Goal: Task Accomplishment & Management: Manage account settings

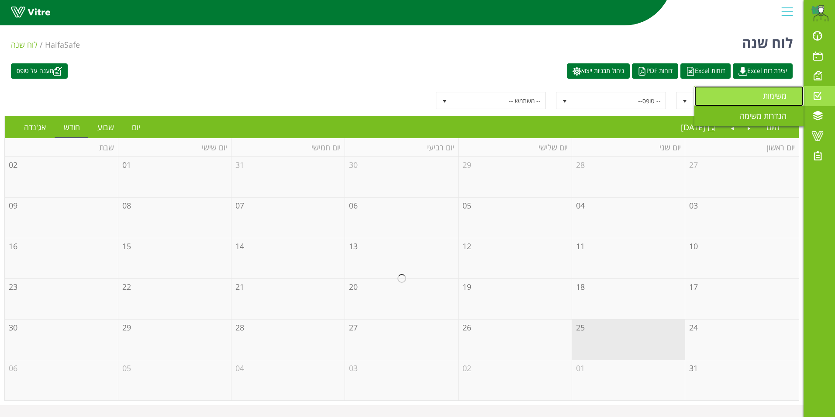
click at [773, 96] on span "משימות" at bounding box center [780, 95] width 34 height 10
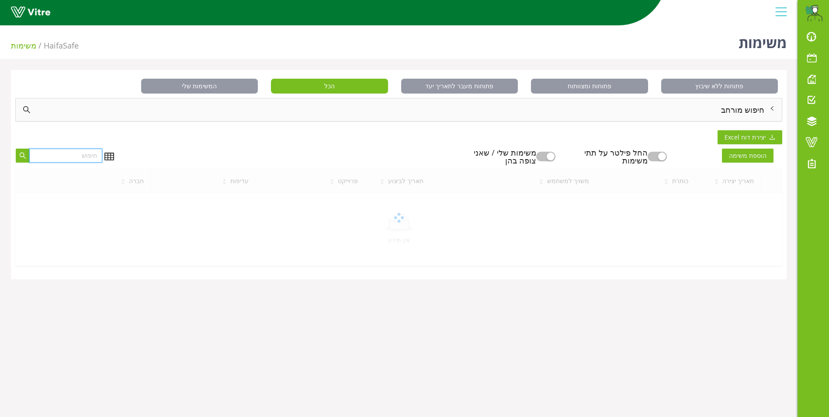
click at [46, 156] on input "text" at bounding box center [65, 155] width 73 height 14
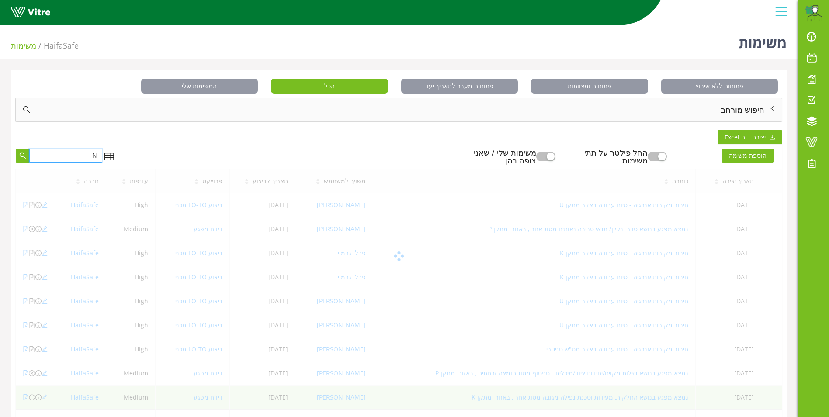
type input "N"
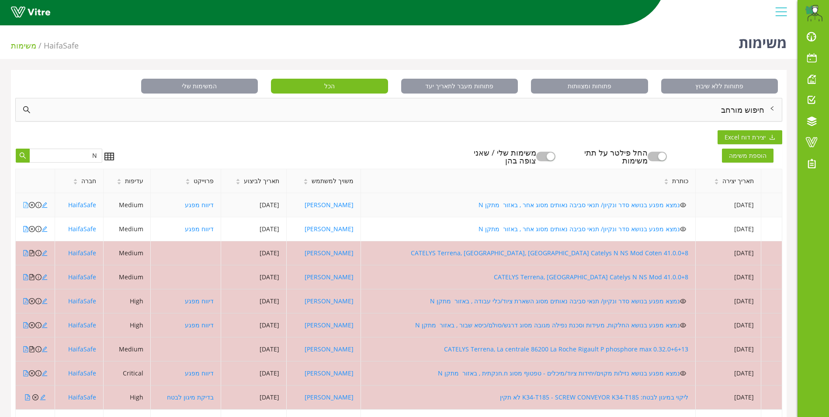
click at [24, 206] on icon "file-pdf" at bounding box center [26, 205] width 6 height 6
click at [24, 229] on icon "file-pdf" at bounding box center [26, 229] width 6 height 6
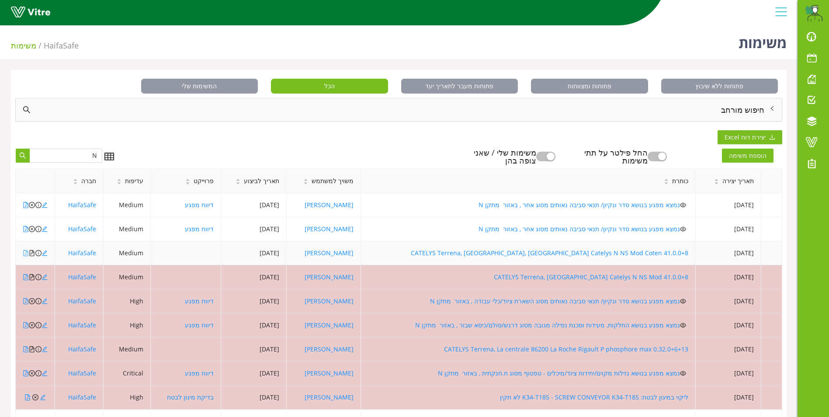
click at [25, 254] on icon "file-pdf" at bounding box center [26, 253] width 6 height 6
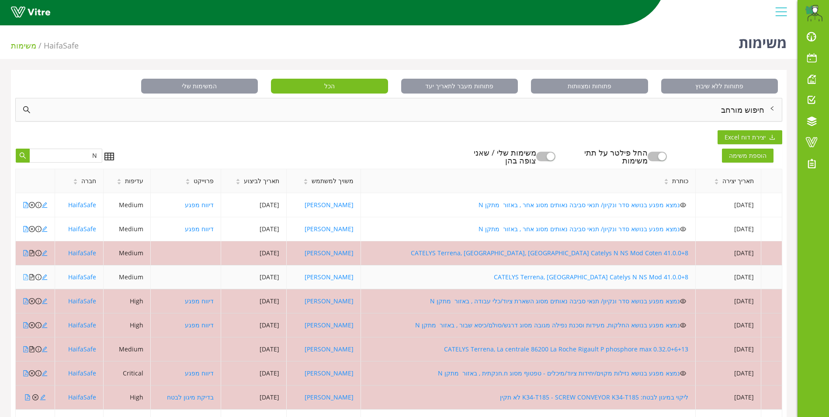
click at [25, 276] on icon "file-pdf" at bounding box center [26, 277] width 6 height 6
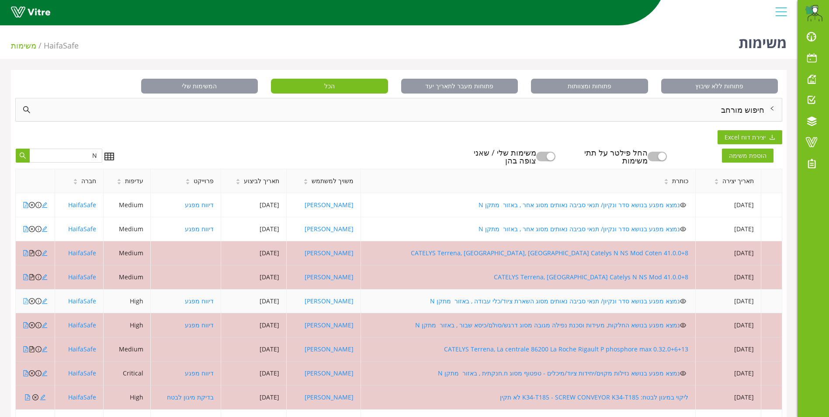
click at [25, 301] on icon "file-pdf" at bounding box center [26, 301] width 6 height 6
click at [31, 301] on icon "close-circle" at bounding box center [32, 301] width 6 height 6
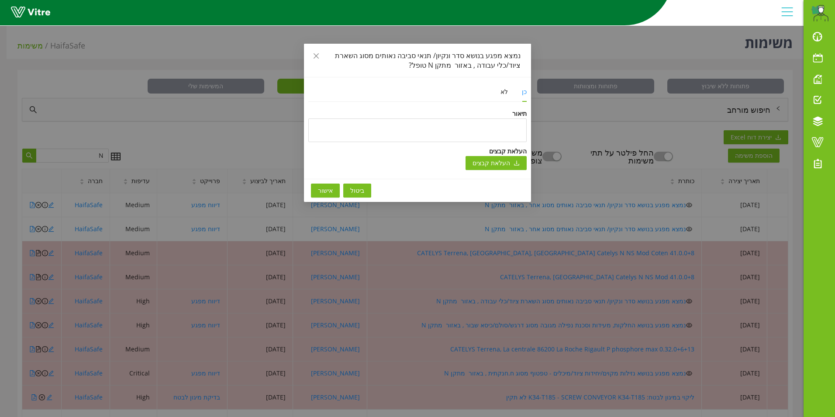
click at [325, 190] on span "אישור" at bounding box center [325, 191] width 15 height 10
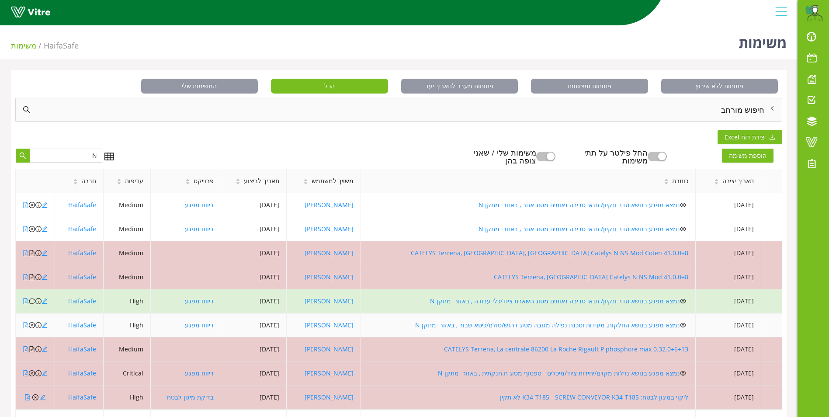
click at [25, 325] on icon "file-pdf" at bounding box center [26, 325] width 6 height 6
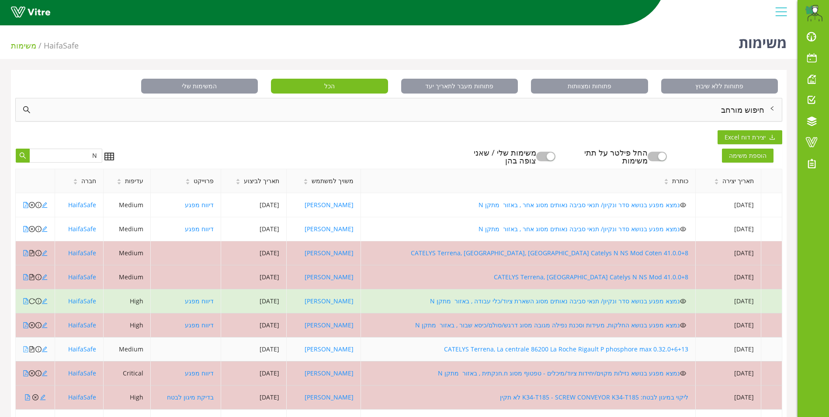
click at [24, 351] on icon "file-pdf" at bounding box center [26, 349] width 6 height 6
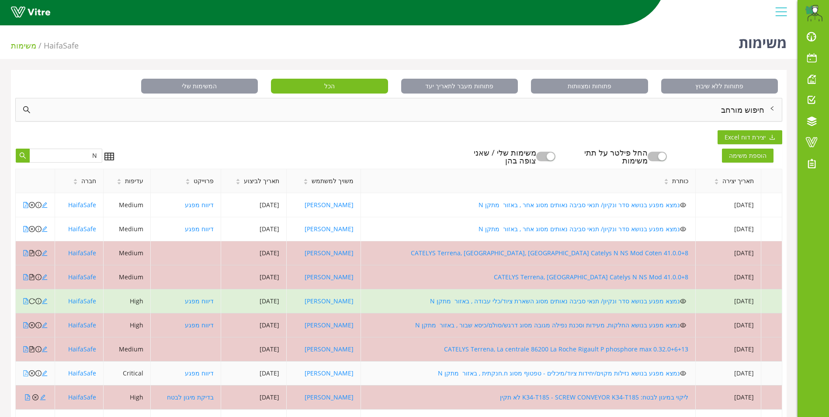
click at [25, 375] on icon "file-pdf" at bounding box center [26, 373] width 6 height 6
click at [31, 373] on icon "close-circle" at bounding box center [32, 373] width 6 height 6
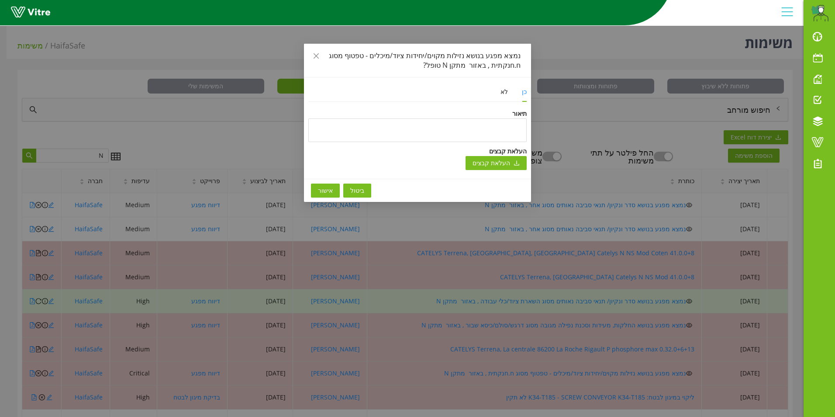
click at [321, 190] on span "אישור" at bounding box center [325, 191] width 15 height 10
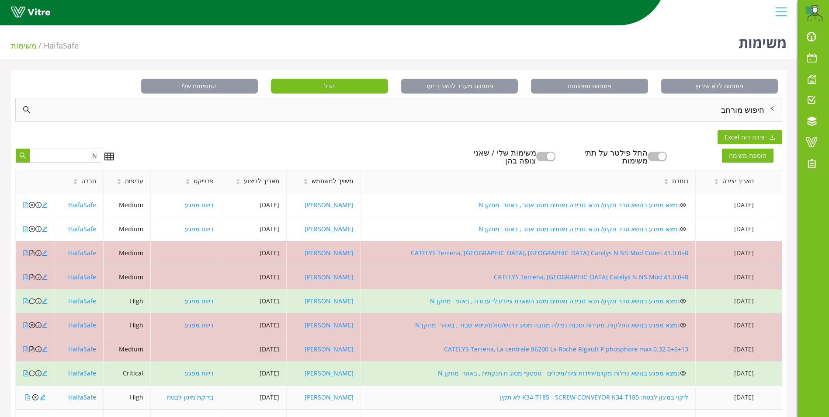
click at [26, 397] on icon "file-pdf" at bounding box center [27, 397] width 6 height 6
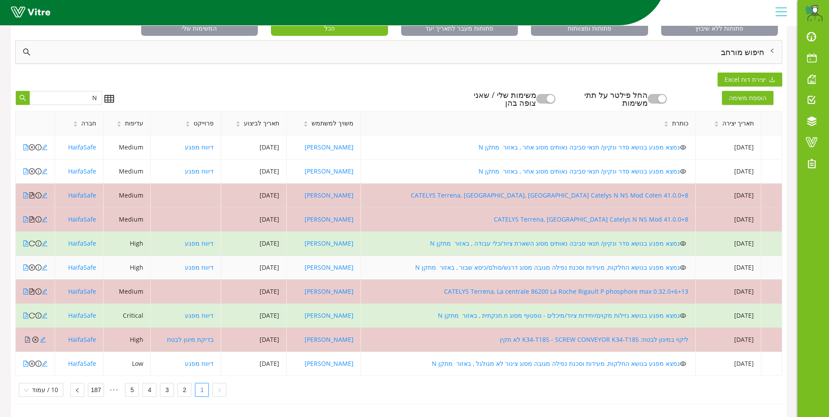
scroll to position [64, 0]
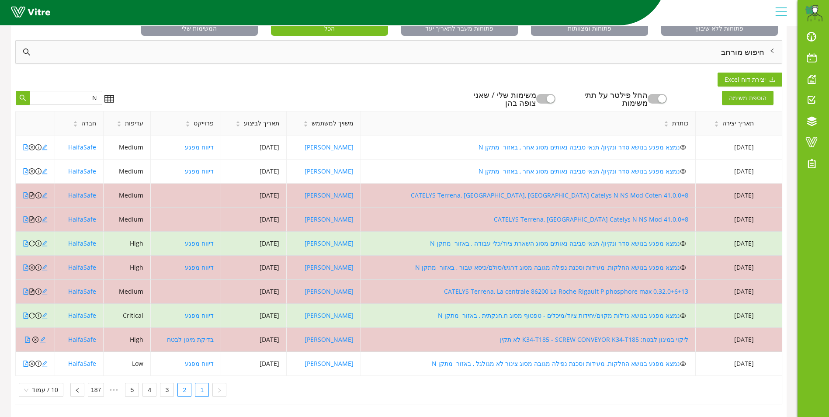
click at [180, 387] on link "2" at bounding box center [184, 389] width 13 height 13
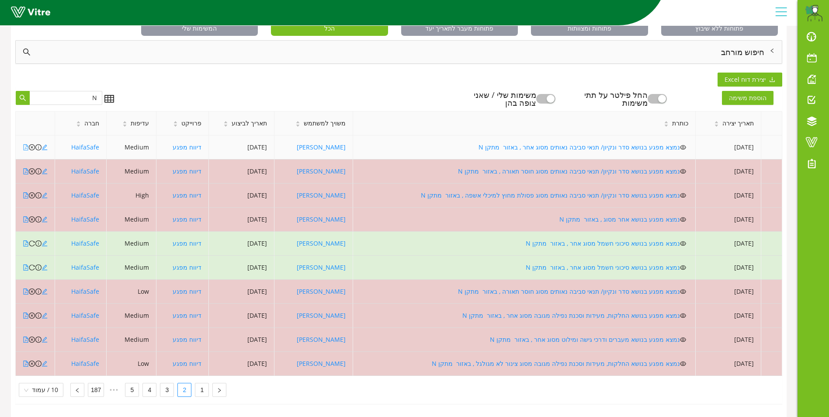
click at [25, 144] on icon "file-pdf" at bounding box center [26, 147] width 6 height 6
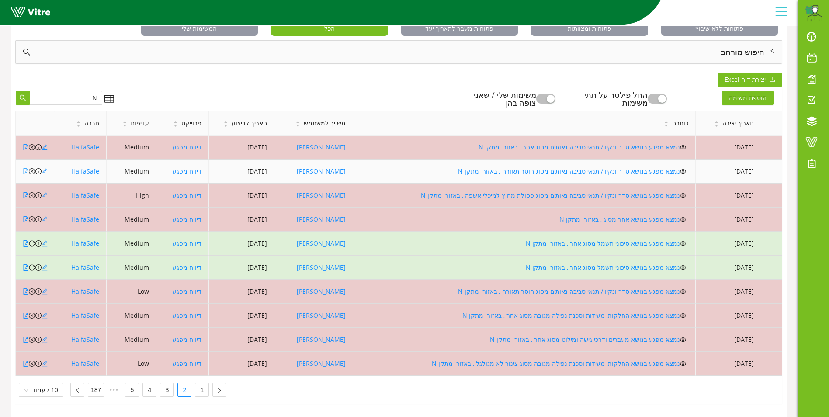
click at [24, 168] on icon "file-pdf" at bounding box center [26, 171] width 6 height 6
click at [31, 168] on icon "close-circle" at bounding box center [32, 171] width 6 height 6
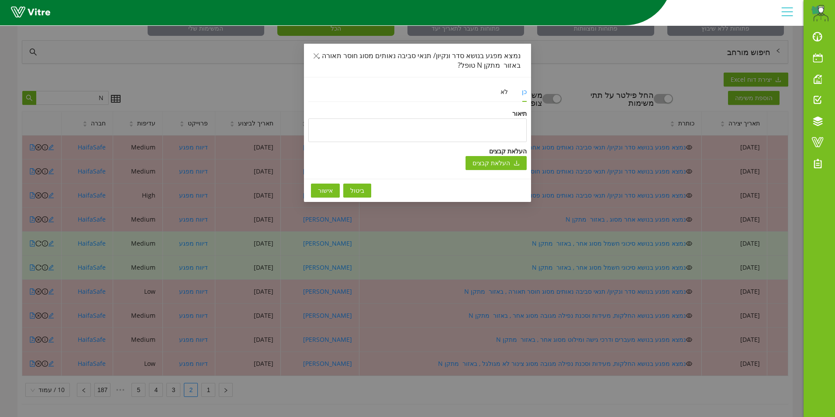
click at [321, 191] on span "אישור" at bounding box center [325, 191] width 15 height 10
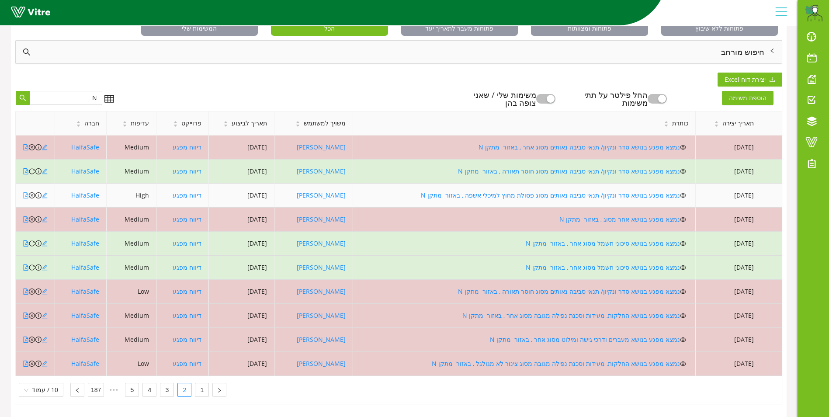
click at [24, 192] on icon "file-pdf" at bounding box center [26, 195] width 6 height 6
click at [31, 192] on icon "close-circle" at bounding box center [32, 195] width 6 height 6
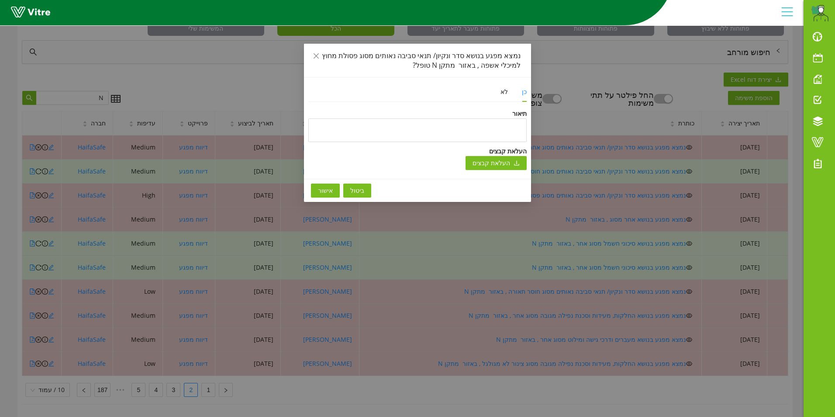
click at [326, 190] on span "אישור" at bounding box center [325, 191] width 15 height 10
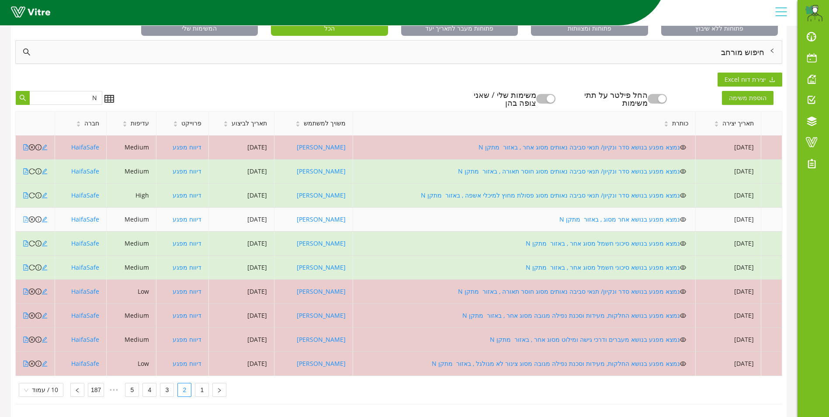
click at [26, 216] on icon "file-pdf" at bounding box center [26, 219] width 6 height 6
click at [31, 216] on icon "close-circle" at bounding box center [32, 219] width 6 height 6
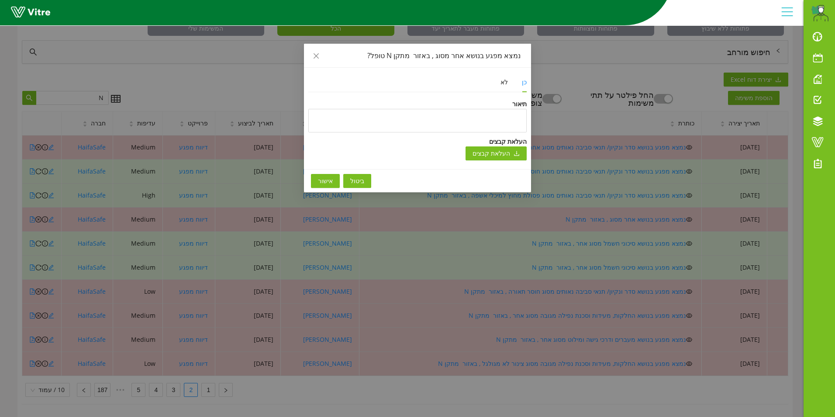
click at [325, 180] on span "אישור" at bounding box center [325, 181] width 15 height 10
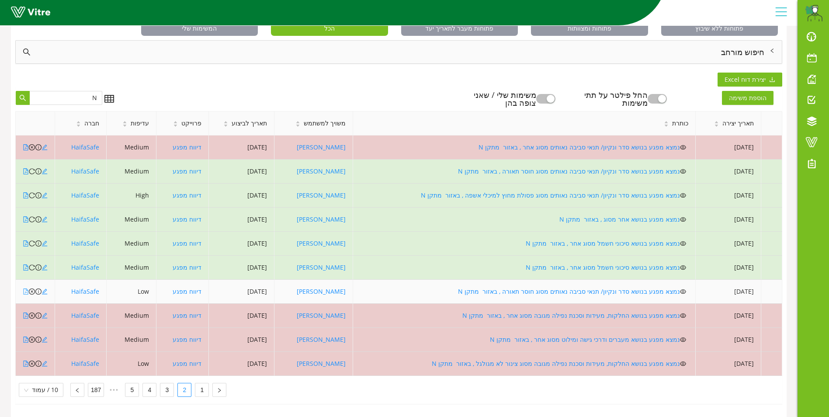
click at [25, 288] on icon "file-pdf" at bounding box center [26, 291] width 6 height 6
click at [31, 288] on icon "close-circle" at bounding box center [32, 291] width 6 height 6
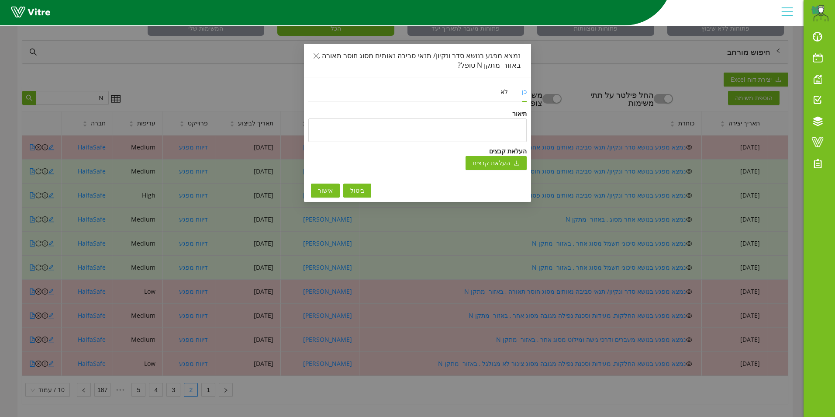
click at [327, 190] on span "אישור" at bounding box center [325, 191] width 15 height 10
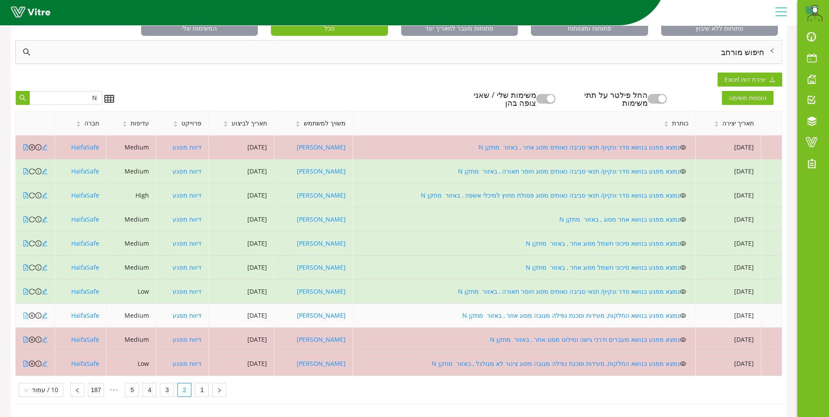
click at [26, 312] on icon "file-pdf" at bounding box center [26, 315] width 5 height 6
click at [31, 312] on icon "close-circle" at bounding box center [32, 315] width 6 height 6
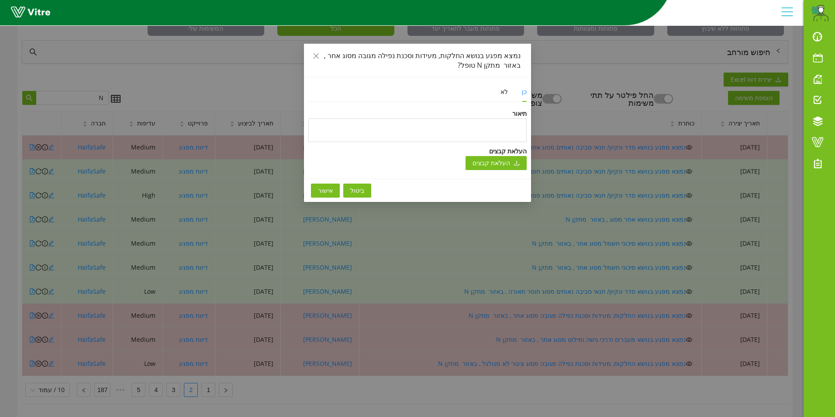
click at [323, 187] on span "אישור" at bounding box center [325, 191] width 15 height 10
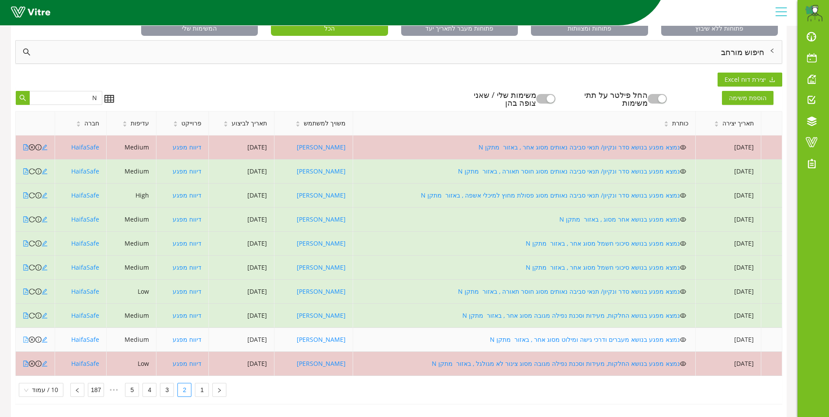
click at [24, 336] on icon "file-pdf" at bounding box center [26, 339] width 6 height 6
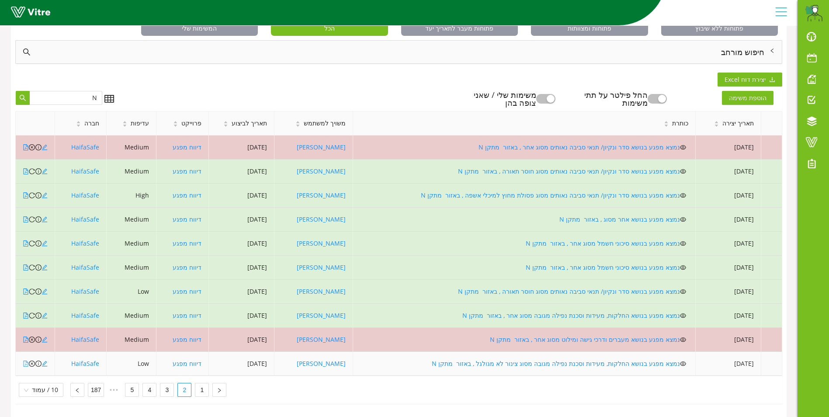
click at [25, 360] on icon "file-pdf" at bounding box center [26, 363] width 6 height 6
click at [31, 360] on icon "close-circle" at bounding box center [32, 363] width 6 height 6
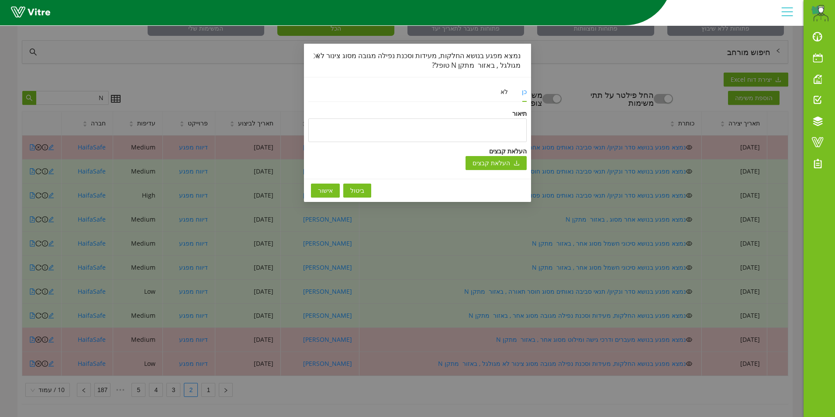
click at [320, 193] on span "אישור" at bounding box center [325, 191] width 15 height 10
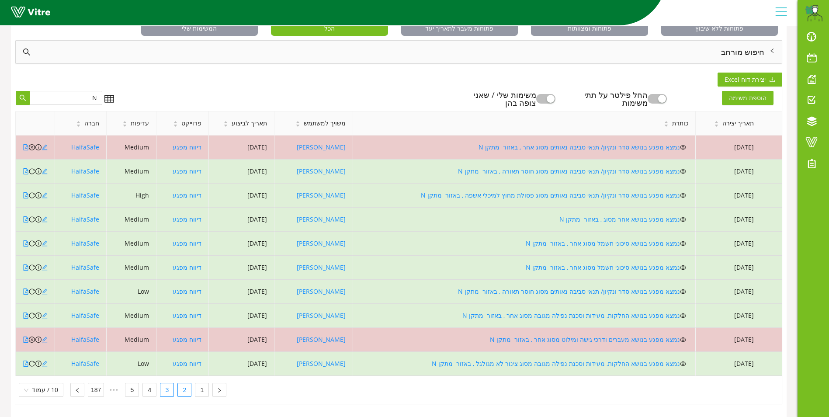
click at [166, 385] on link "3" at bounding box center [166, 389] width 13 height 13
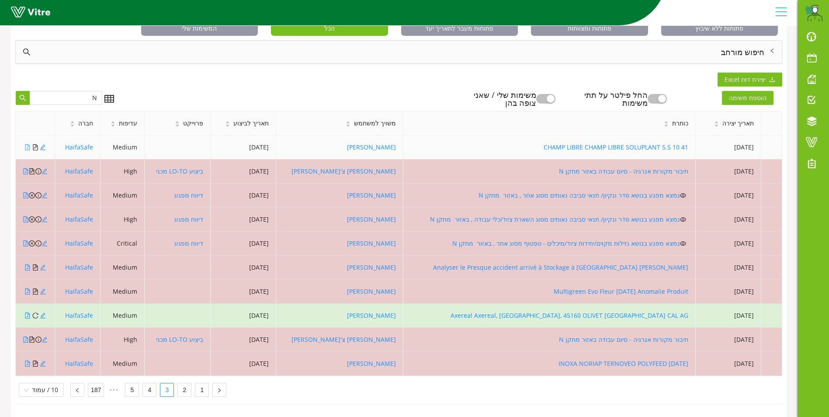
click at [28, 144] on icon "file-pdf" at bounding box center [27, 147] width 6 height 6
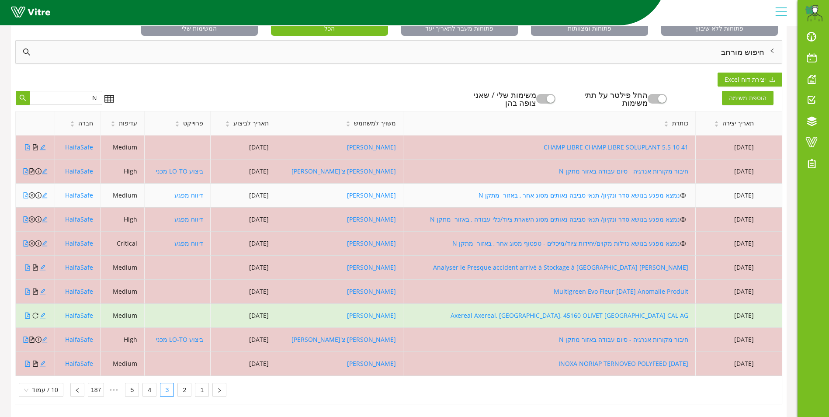
click at [25, 192] on icon "file-pdf" at bounding box center [26, 195] width 6 height 6
click at [31, 192] on icon "close-circle" at bounding box center [32, 195] width 6 height 6
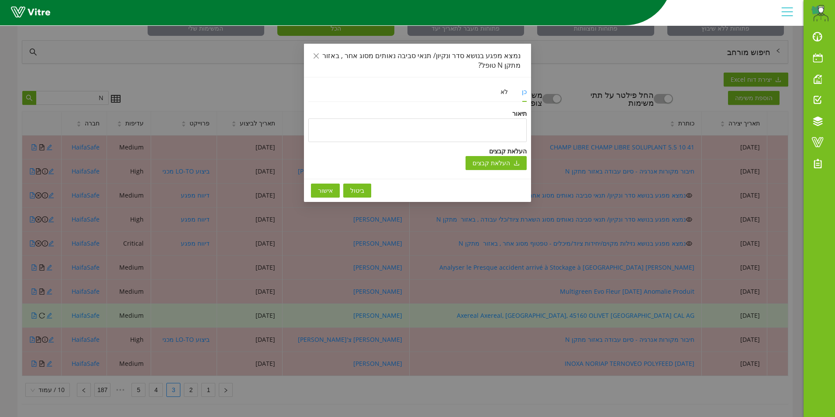
click at [322, 189] on span "אישור" at bounding box center [325, 191] width 15 height 10
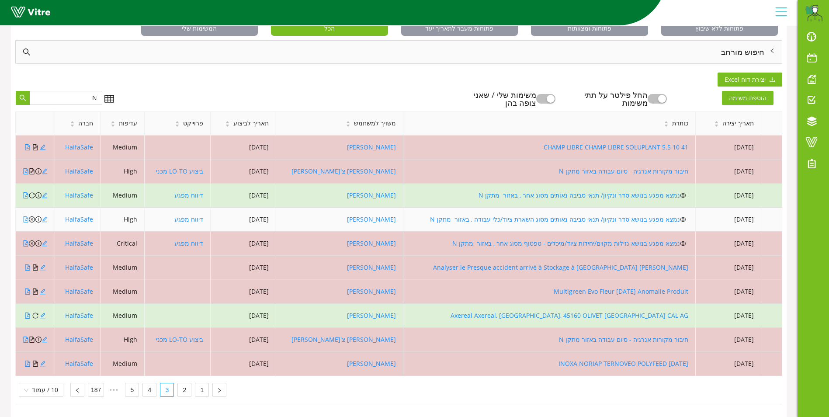
click at [24, 216] on icon "file-pdf" at bounding box center [26, 219] width 6 height 6
click at [31, 216] on icon "close-circle" at bounding box center [32, 219] width 6 height 6
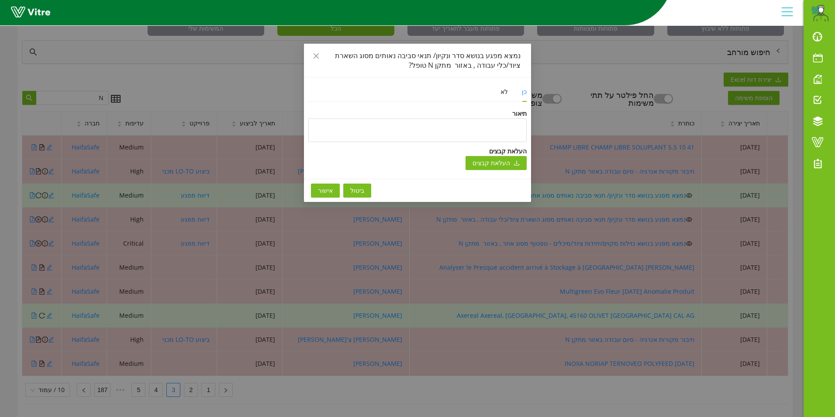
click at [322, 191] on span "אישור" at bounding box center [325, 191] width 15 height 10
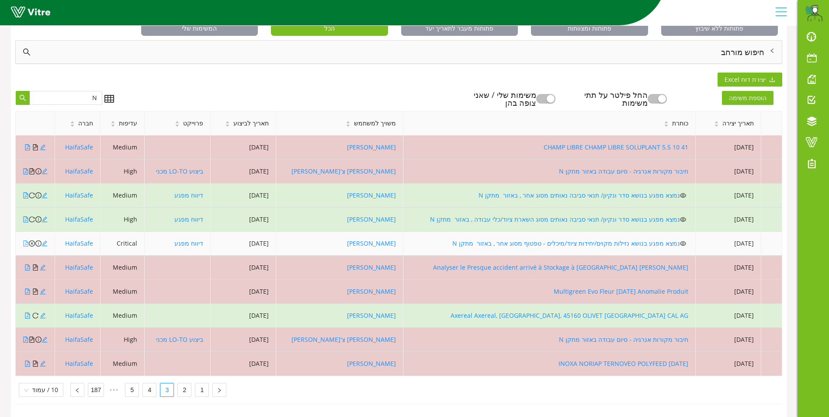
click at [24, 240] on icon "file-pdf" at bounding box center [26, 243] width 6 height 6
click at [31, 240] on icon "close-circle" at bounding box center [32, 243] width 6 height 6
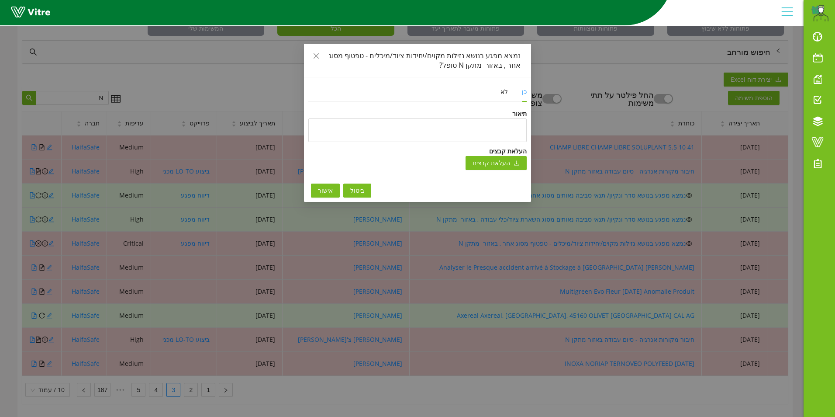
click at [318, 189] on button "אישור" at bounding box center [325, 190] width 29 height 14
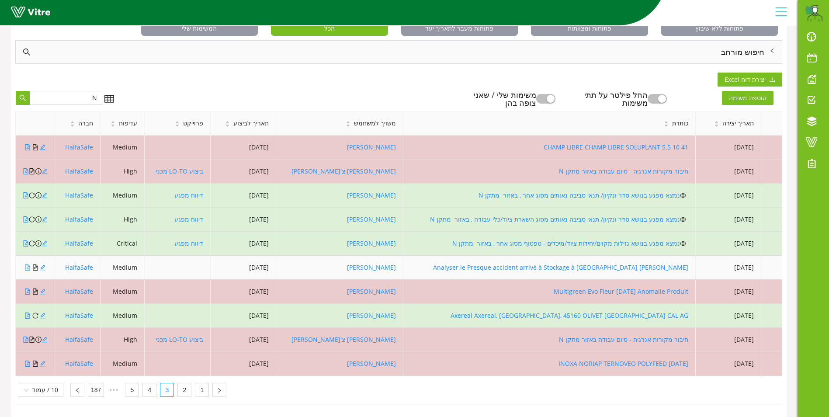
click at [25, 264] on icon "file-pdf" at bounding box center [27, 267] width 5 height 6
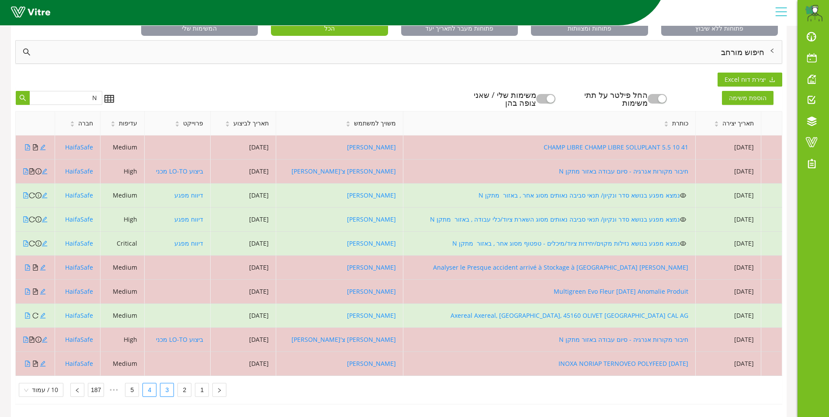
click at [145, 387] on link "4" at bounding box center [149, 389] width 13 height 13
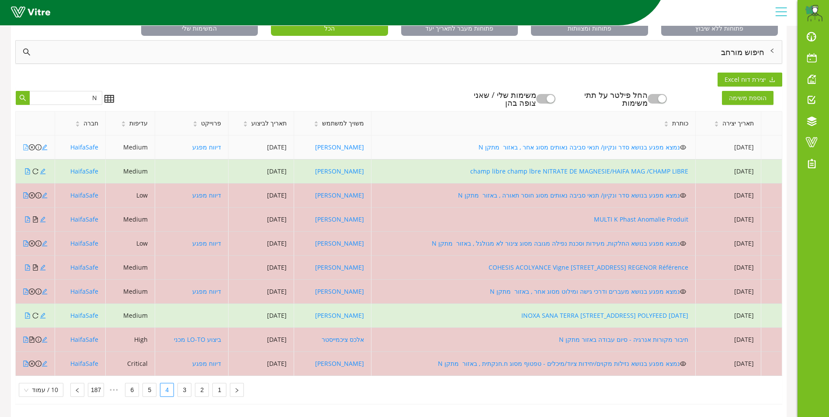
click at [25, 144] on icon "file-pdf" at bounding box center [26, 147] width 6 height 6
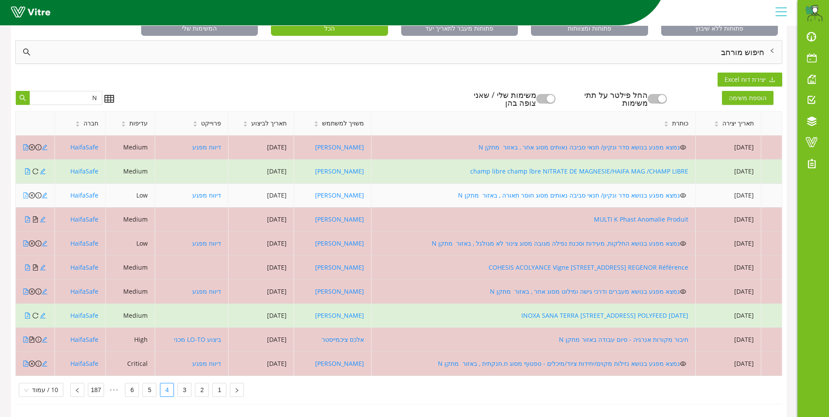
click at [26, 192] on icon "file-pdf" at bounding box center [26, 195] width 5 height 6
click at [32, 192] on icon "close-circle" at bounding box center [32, 195] width 6 height 6
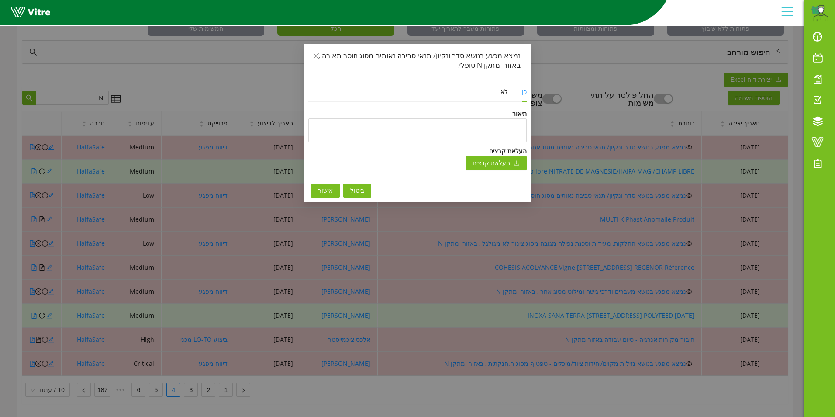
click at [325, 193] on span "אישור" at bounding box center [325, 191] width 15 height 10
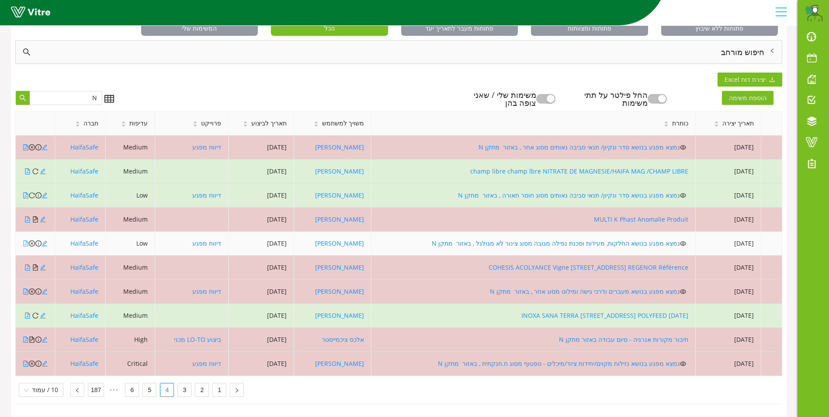
click at [26, 240] on icon "file-pdf" at bounding box center [26, 243] width 5 height 6
click at [31, 240] on icon "close-circle" at bounding box center [32, 243] width 6 height 6
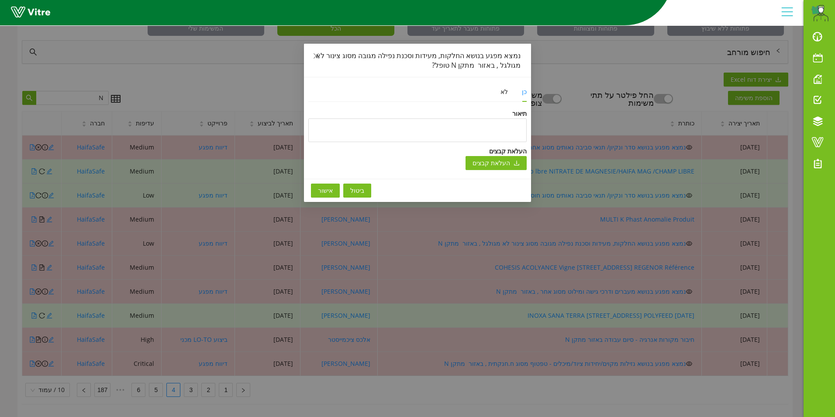
click at [321, 191] on span "אישור" at bounding box center [325, 191] width 15 height 10
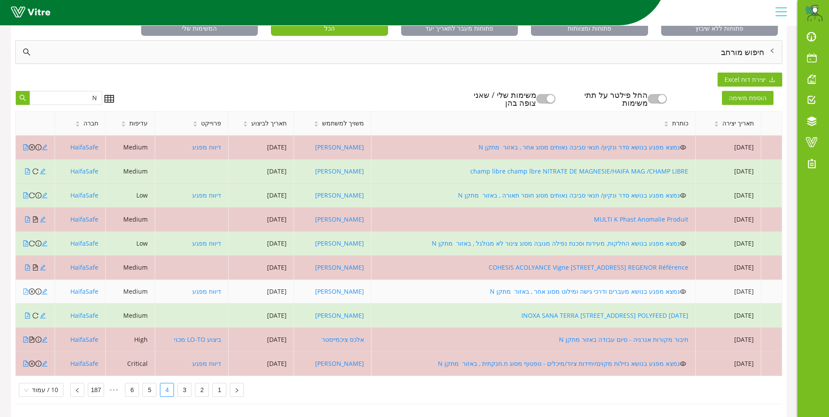
click at [25, 288] on icon "file-pdf" at bounding box center [26, 291] width 6 height 6
click at [32, 288] on icon "close-circle" at bounding box center [32, 291] width 6 height 6
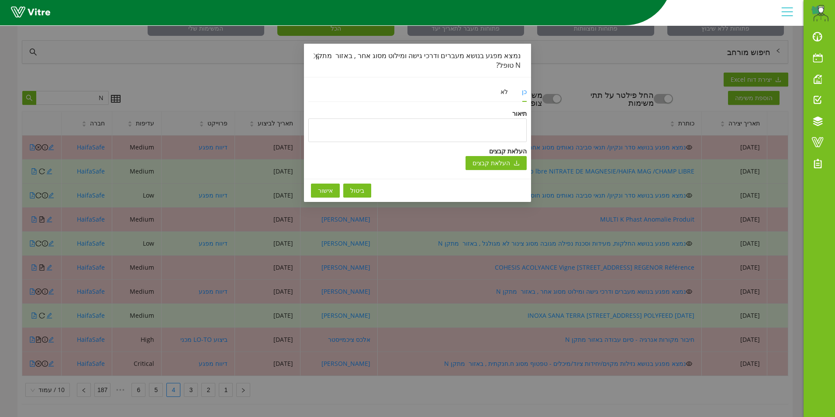
click at [326, 188] on span "אישור" at bounding box center [325, 191] width 15 height 10
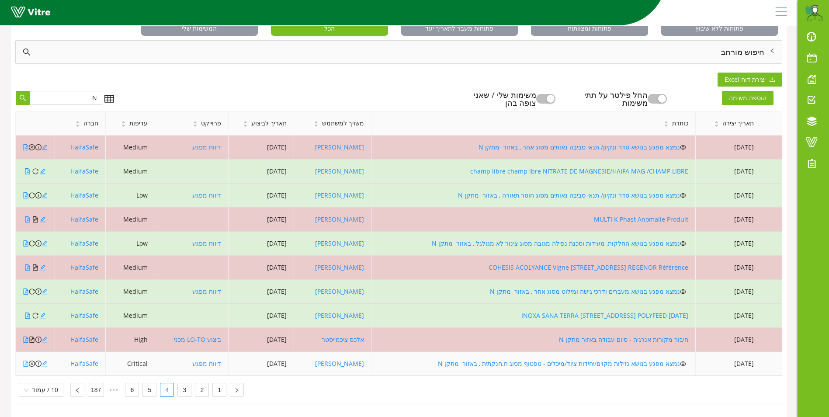
click at [26, 360] on icon "file-pdf" at bounding box center [26, 363] width 5 height 6
click at [32, 360] on icon "close-circle" at bounding box center [32, 363] width 6 height 6
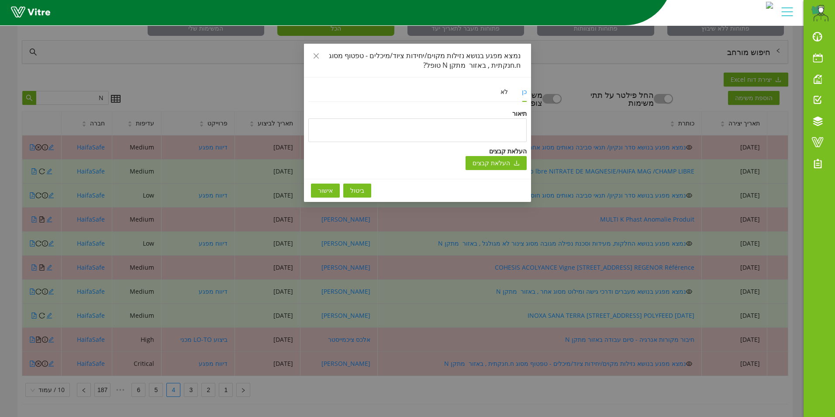
click at [325, 190] on span "אישור" at bounding box center [325, 191] width 15 height 10
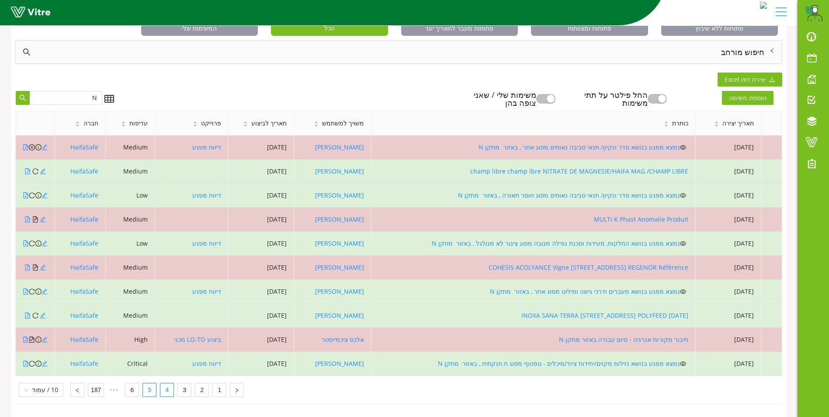
click at [145, 387] on link "5" at bounding box center [149, 389] width 13 height 13
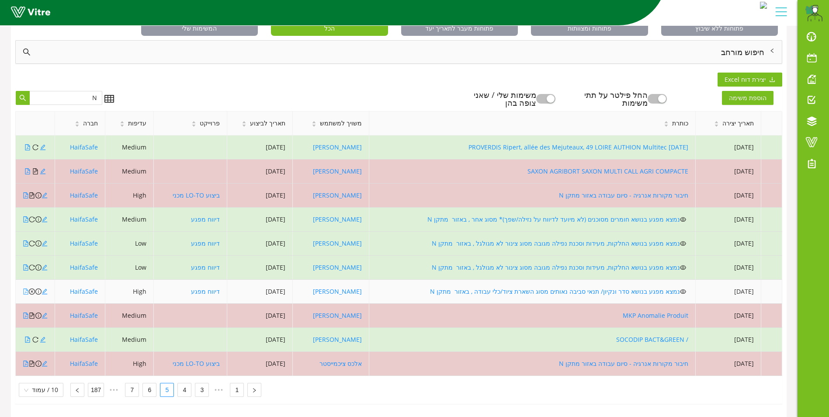
click at [26, 288] on icon "file-pdf" at bounding box center [26, 291] width 6 height 6
click at [31, 288] on icon "close-circle" at bounding box center [32, 291] width 6 height 6
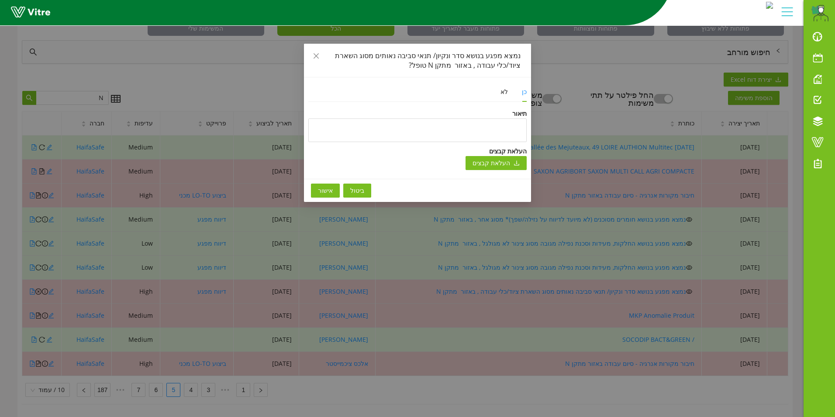
click at [322, 189] on span "אישור" at bounding box center [325, 191] width 15 height 10
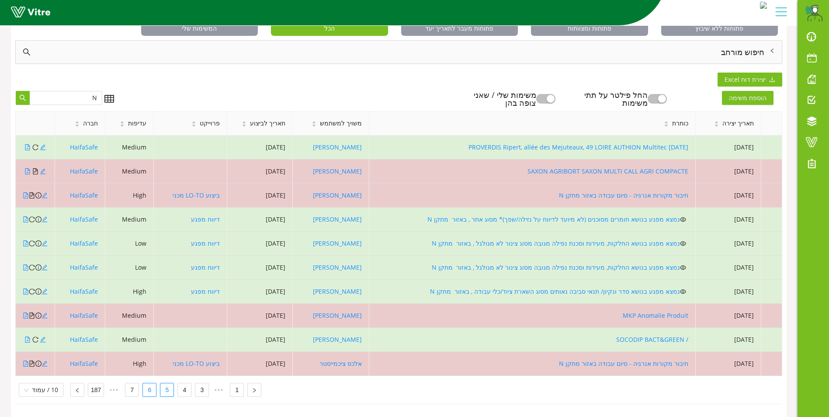
click at [145, 384] on link "6" at bounding box center [149, 389] width 13 height 13
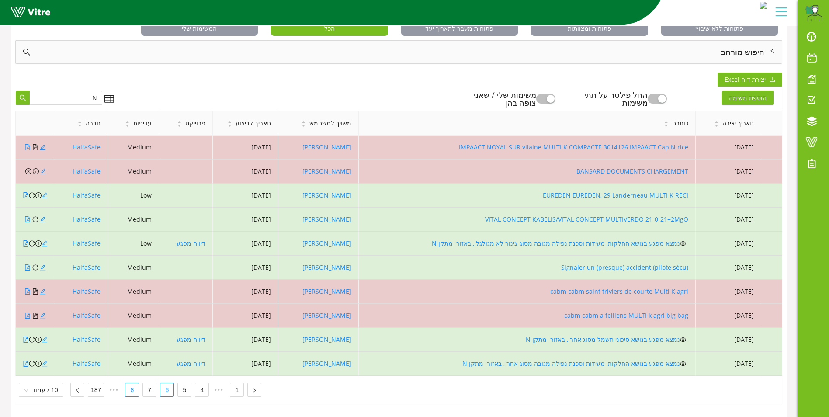
click at [126, 384] on link "8" at bounding box center [131, 389] width 13 height 13
